Goal: Find specific page/section: Find specific page/section

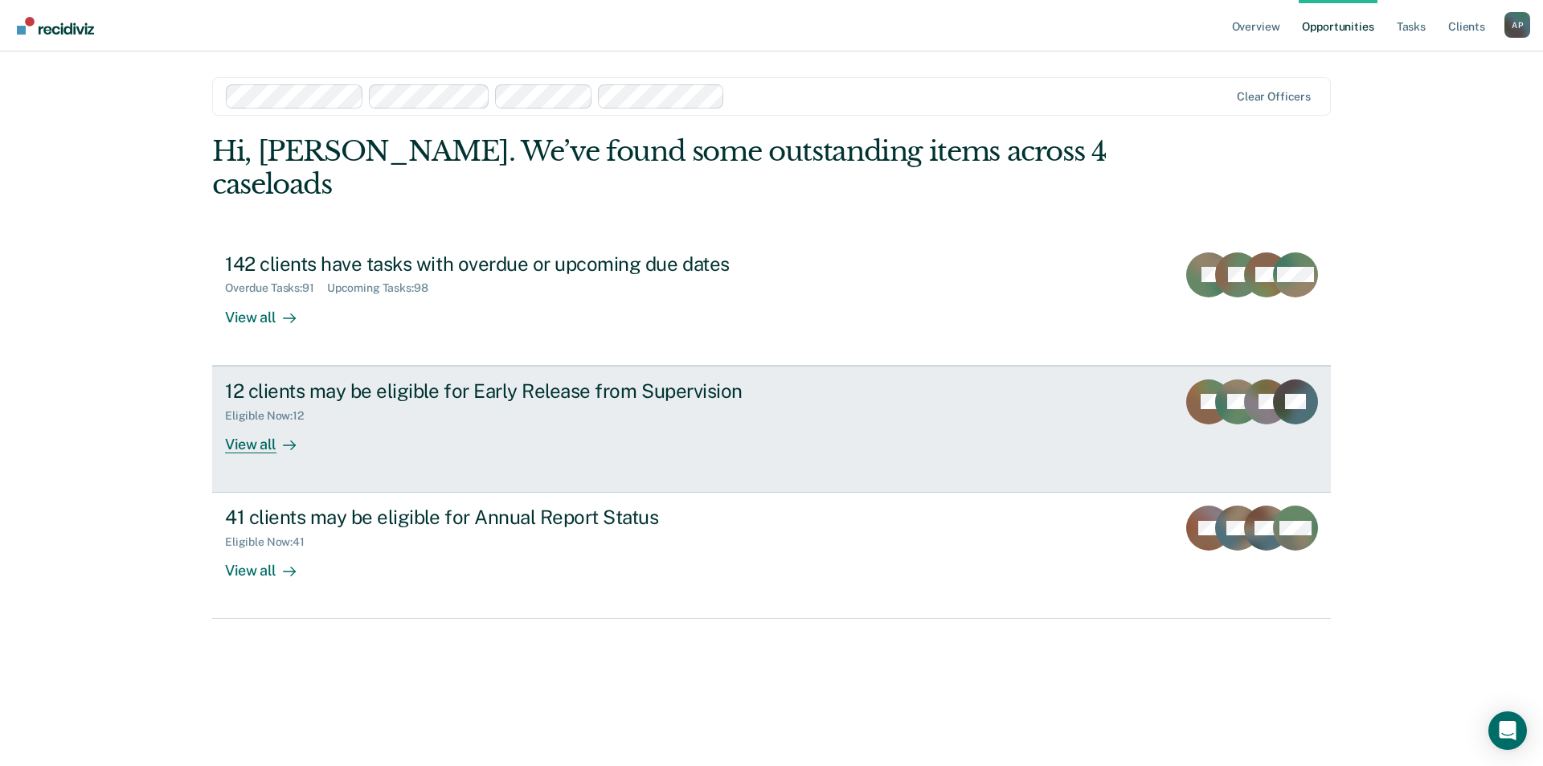
click at [258, 422] on div "View all" at bounding box center [270, 437] width 90 height 31
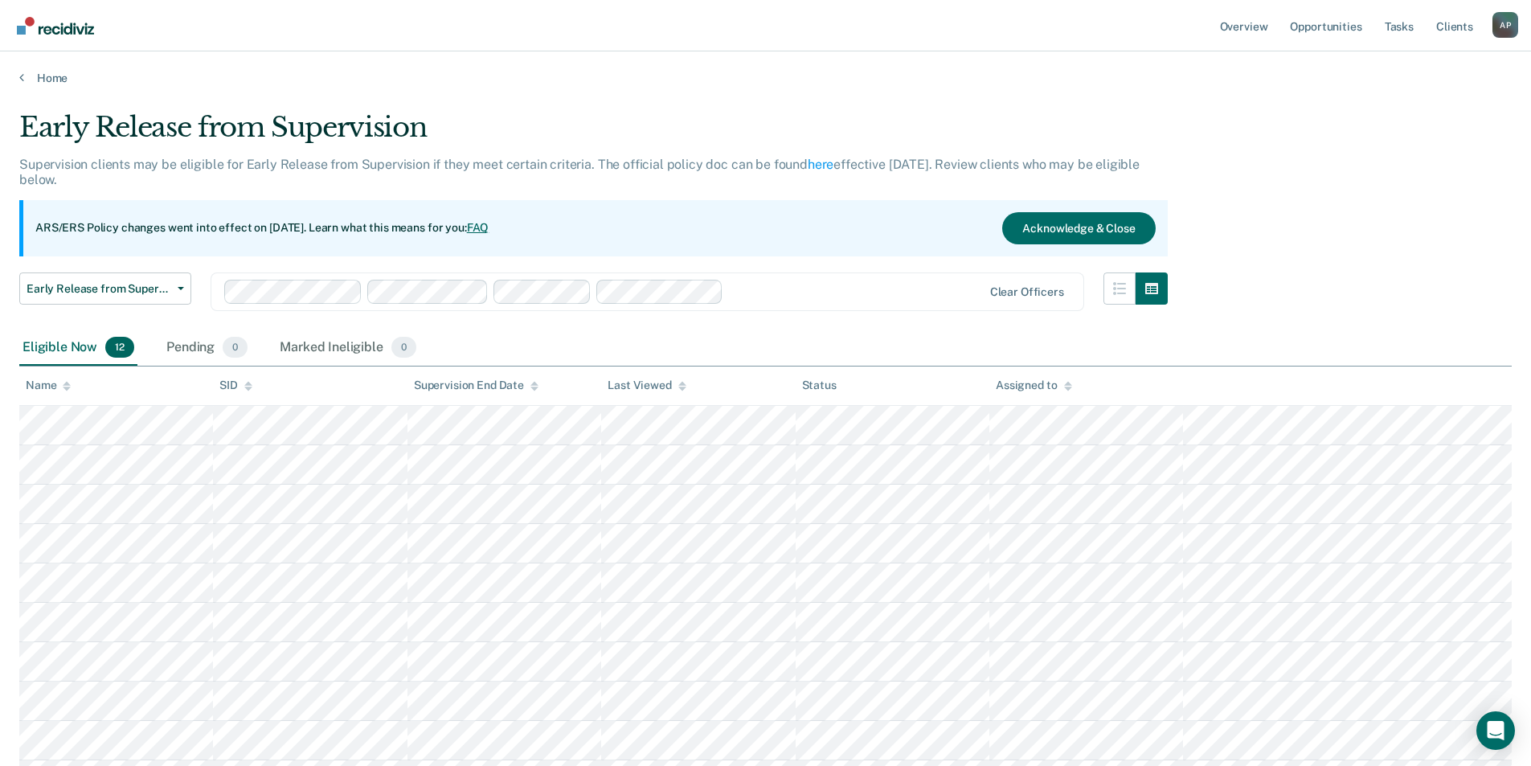
click at [256, 125] on div "Early Release from Supervision" at bounding box center [593, 134] width 1149 height 46
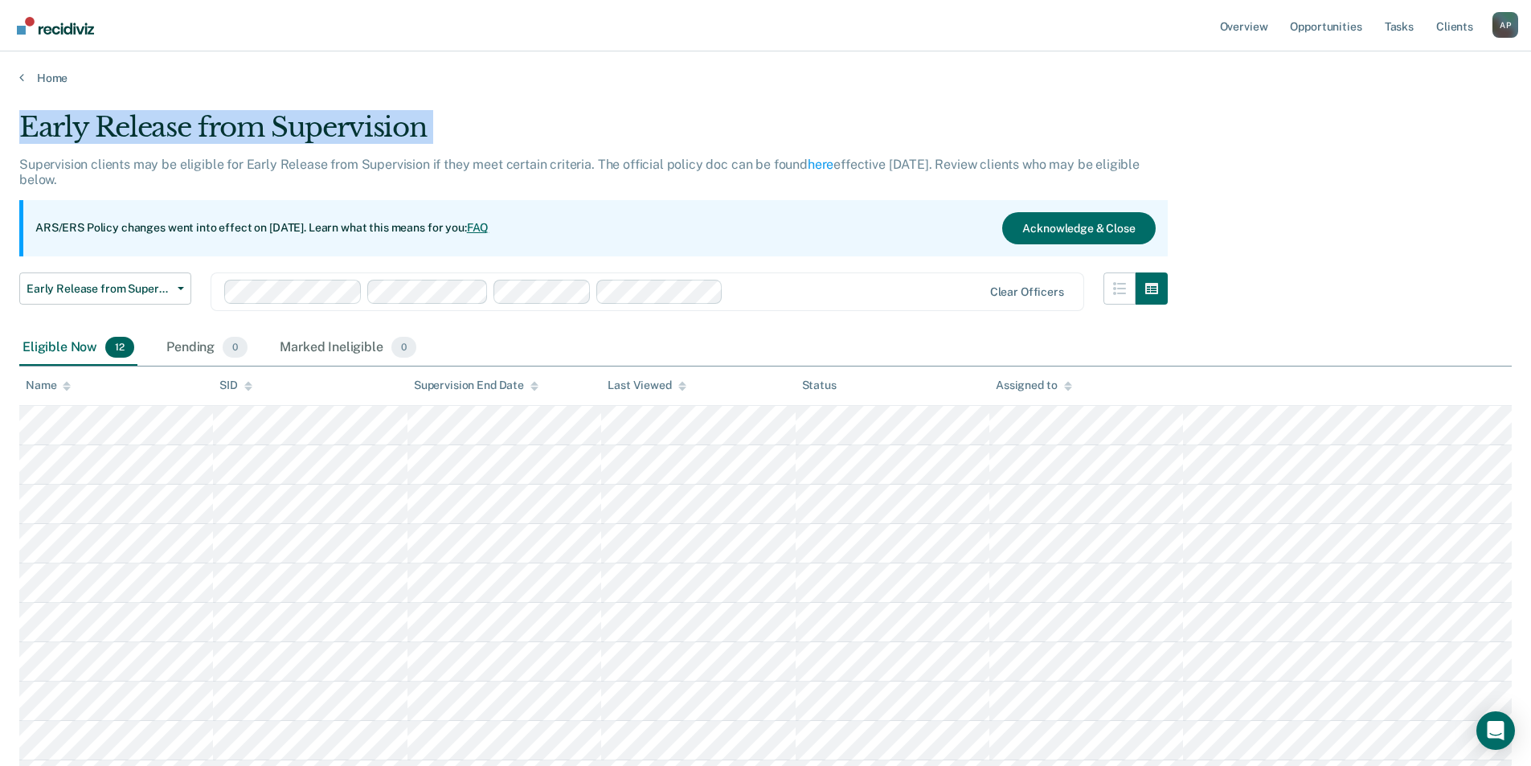
click at [256, 125] on div "Early Release from Supervision" at bounding box center [593, 134] width 1149 height 46
copy div "Early Release from Supervision"
click at [44, 74] on link "Home" at bounding box center [765, 78] width 1493 height 14
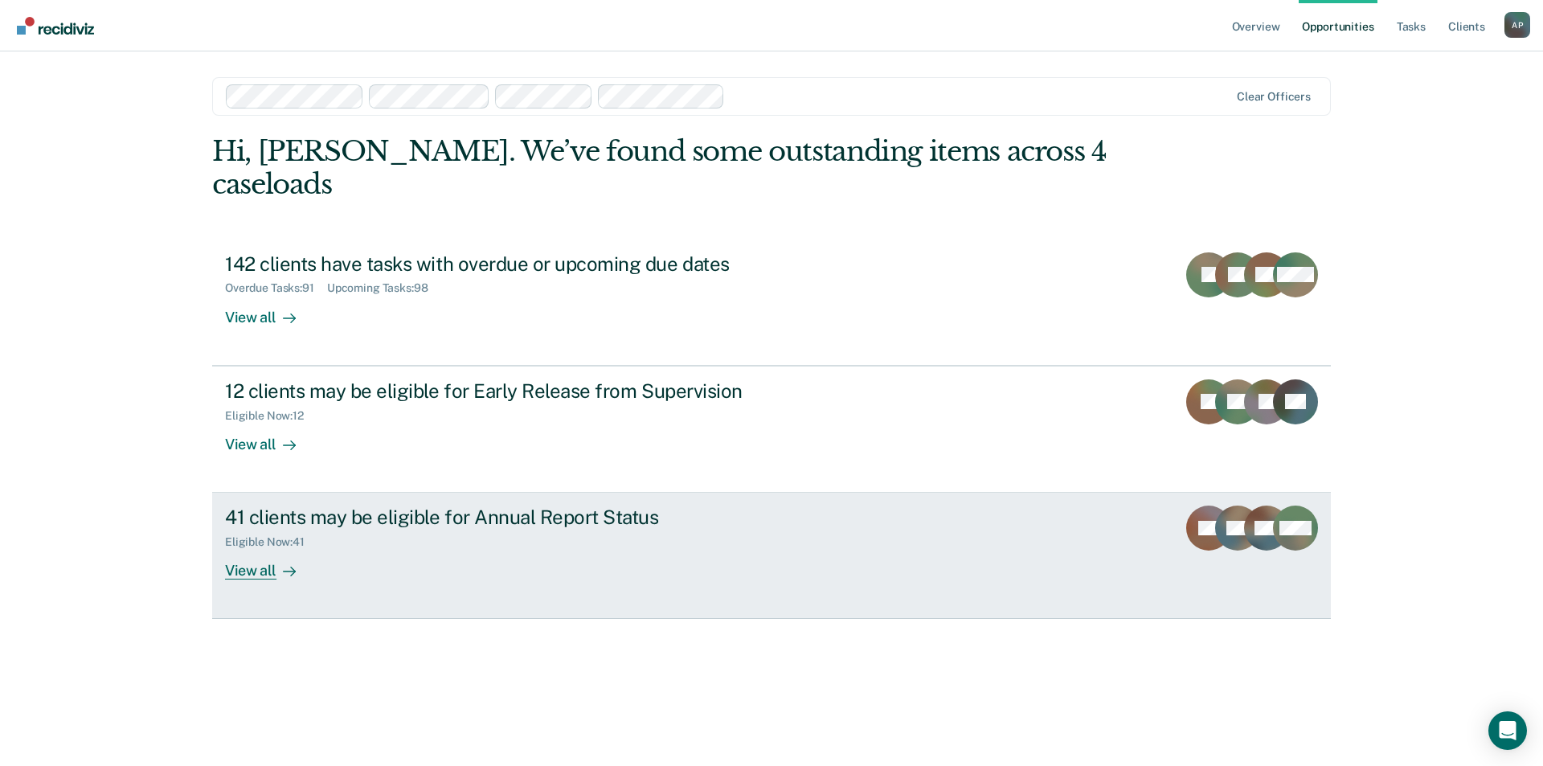
click at [249, 549] on div "View all" at bounding box center [270, 564] width 90 height 31
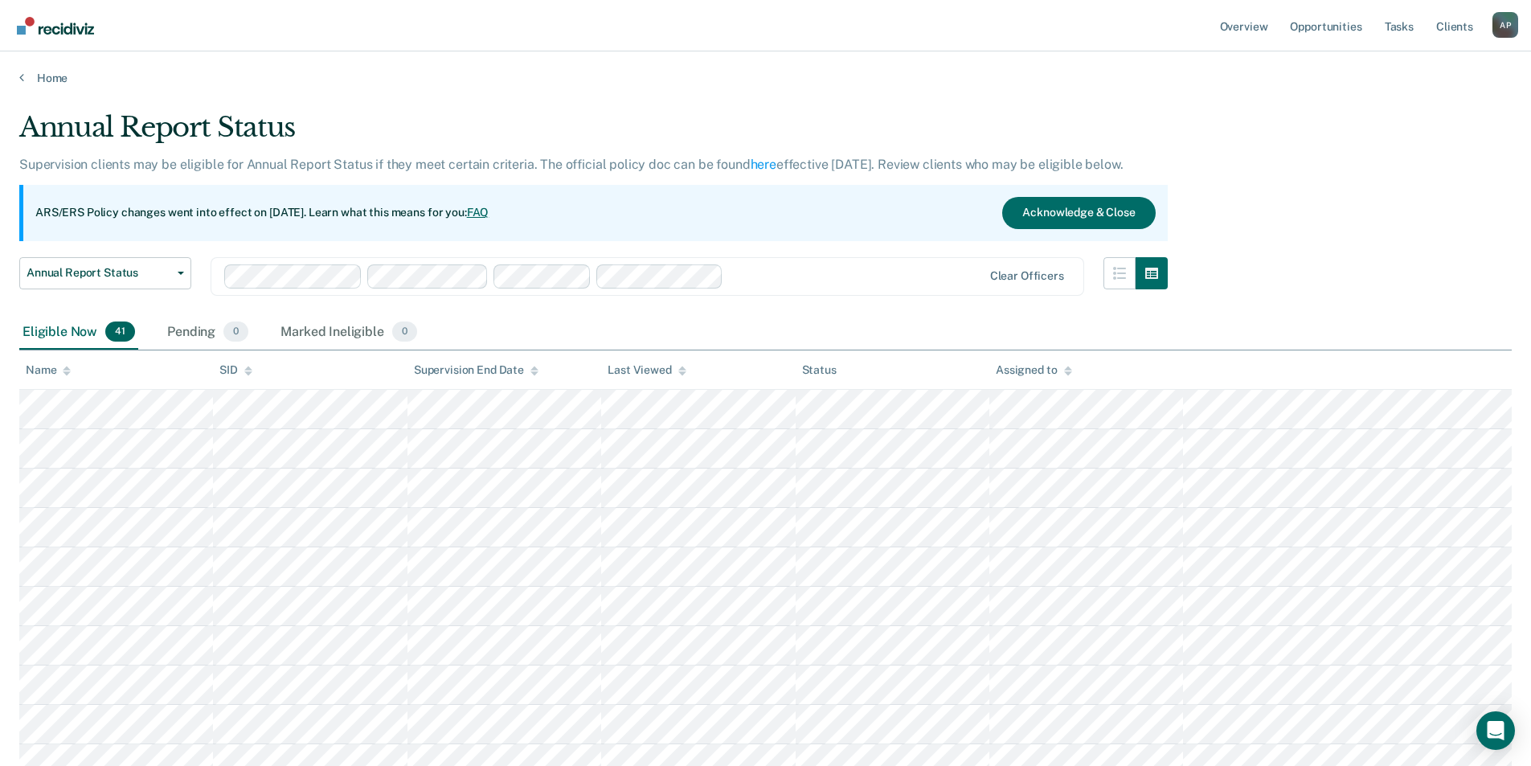
click at [271, 127] on div "Annual Report Status" at bounding box center [593, 134] width 1149 height 46
copy div "Annual Report Status"
